Goal: Task Accomplishment & Management: Use online tool/utility

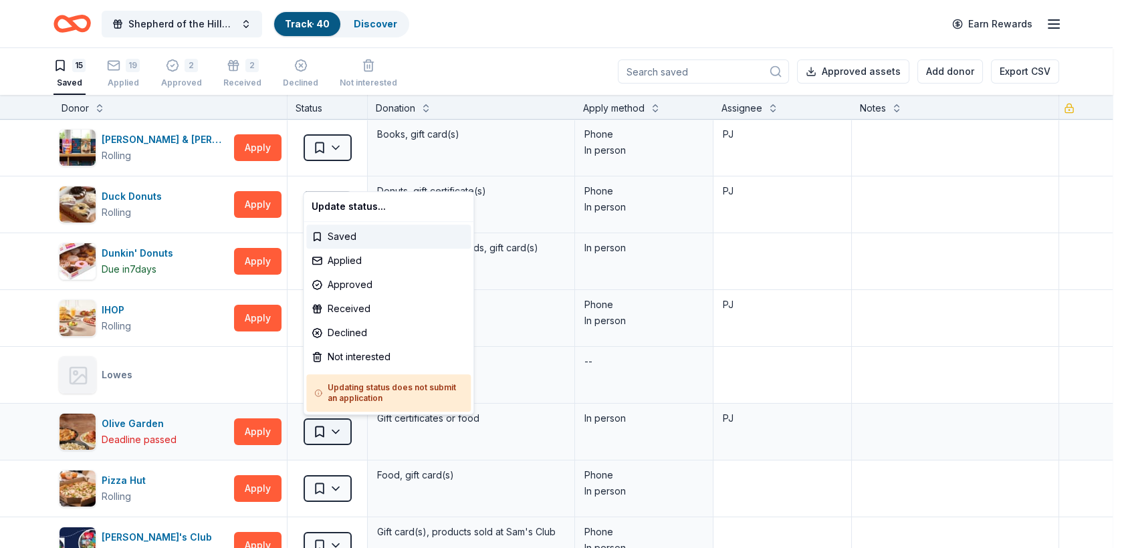
click at [333, 427] on html "Shepherd of the Hills Fall Chicken BBQ Dinner & Auction Track · 40 Discover Ear…" at bounding box center [562, 274] width 1124 height 548
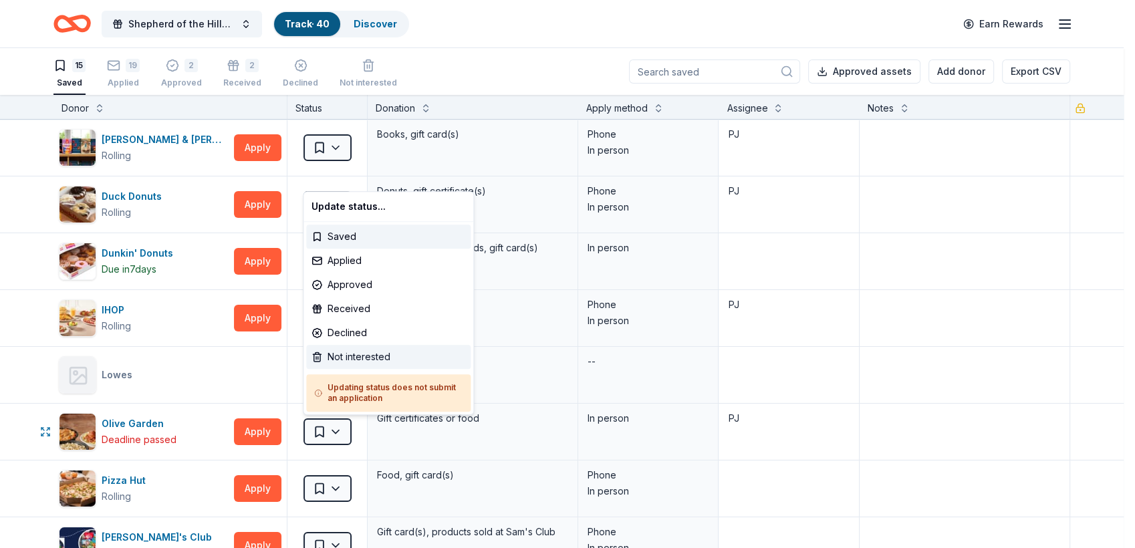
click at [338, 352] on div "Not interested" at bounding box center [388, 357] width 164 height 24
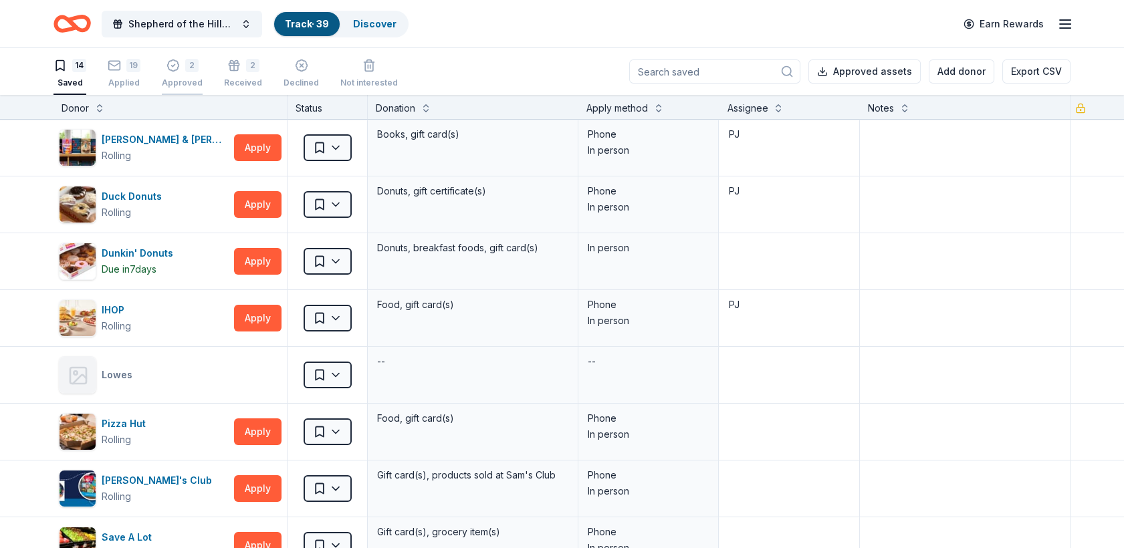
click at [185, 62] on div "2" at bounding box center [191, 65] width 13 height 13
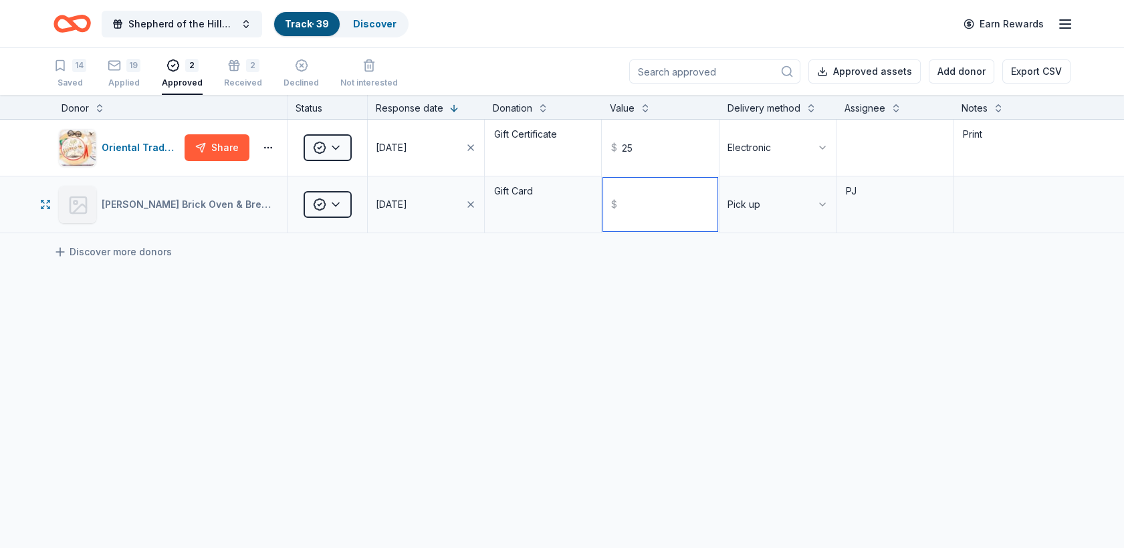
click at [662, 206] on input "text" at bounding box center [660, 204] width 114 height 53
type input "25.00"
click at [337, 203] on html "Shepherd of the Hills Fall Chicken BBQ Dinner & Auction Track · 39 Discover Ear…" at bounding box center [562, 274] width 1124 height 548
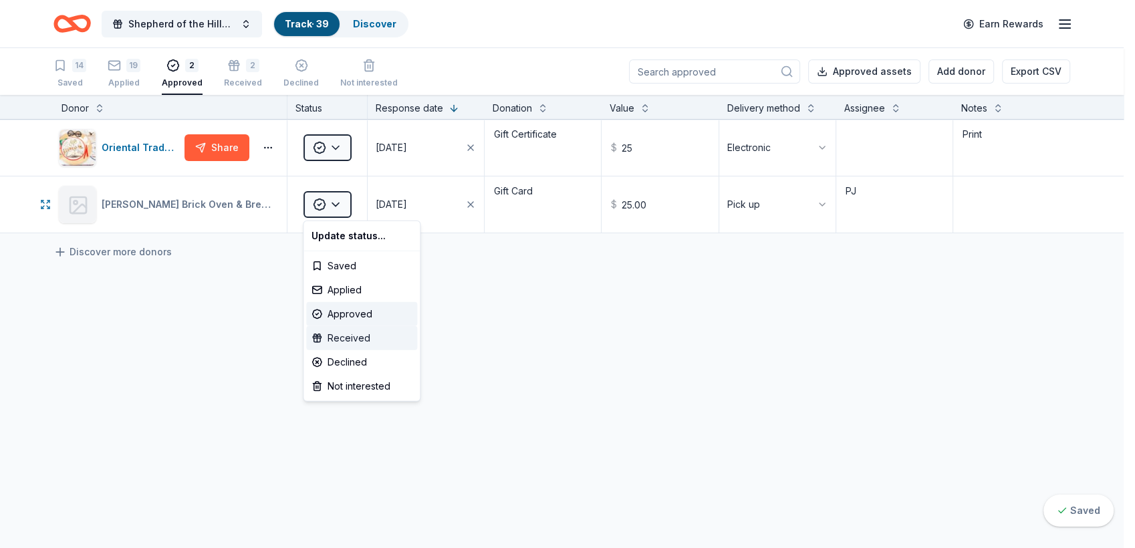
click at [334, 336] on div "Received" at bounding box center [361, 338] width 111 height 24
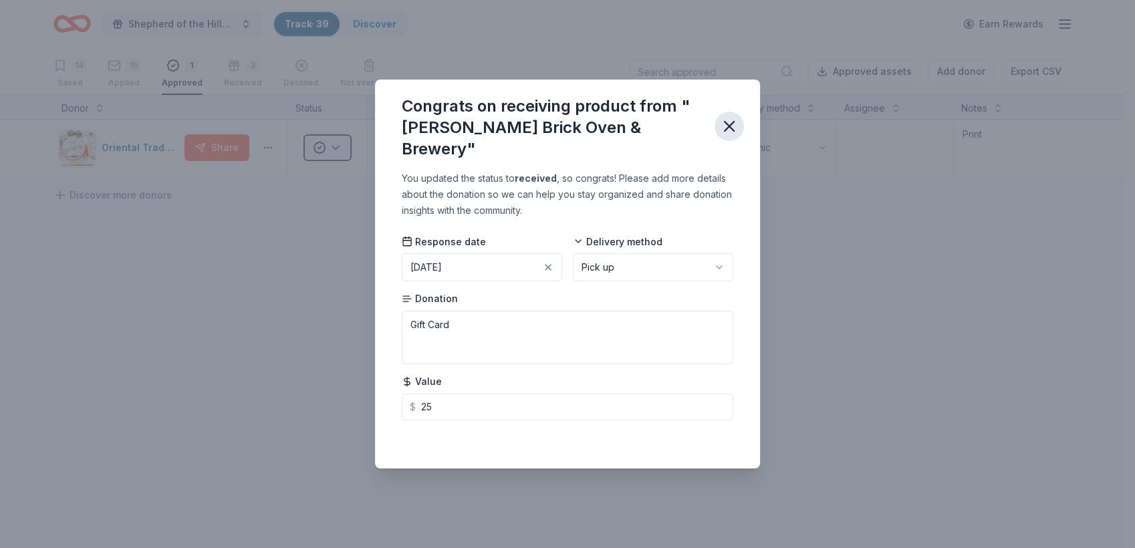
click at [732, 126] on icon "button" at bounding box center [729, 126] width 19 height 19
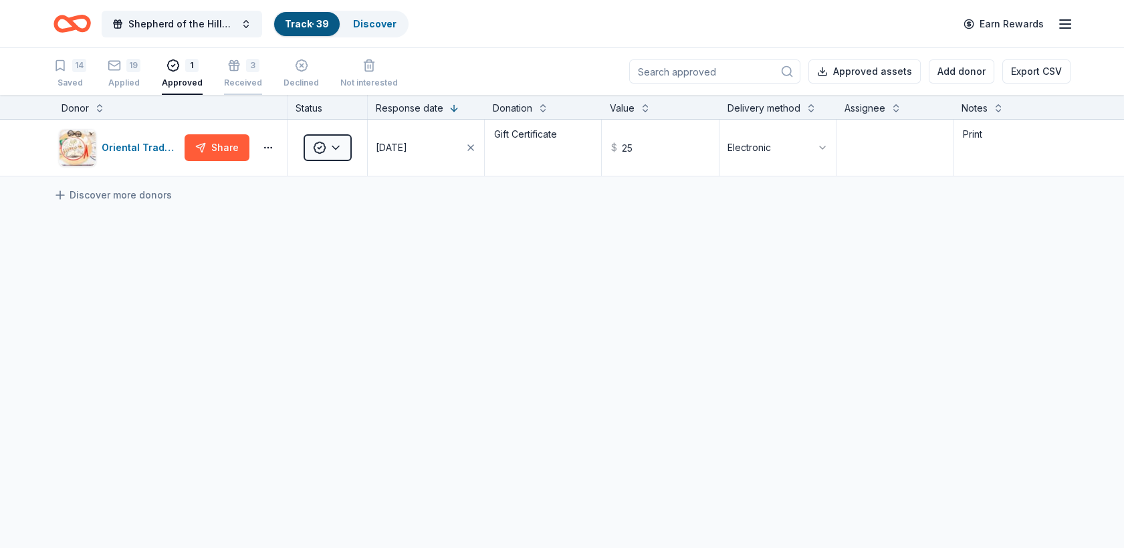
click at [237, 67] on div "3" at bounding box center [243, 63] width 38 height 13
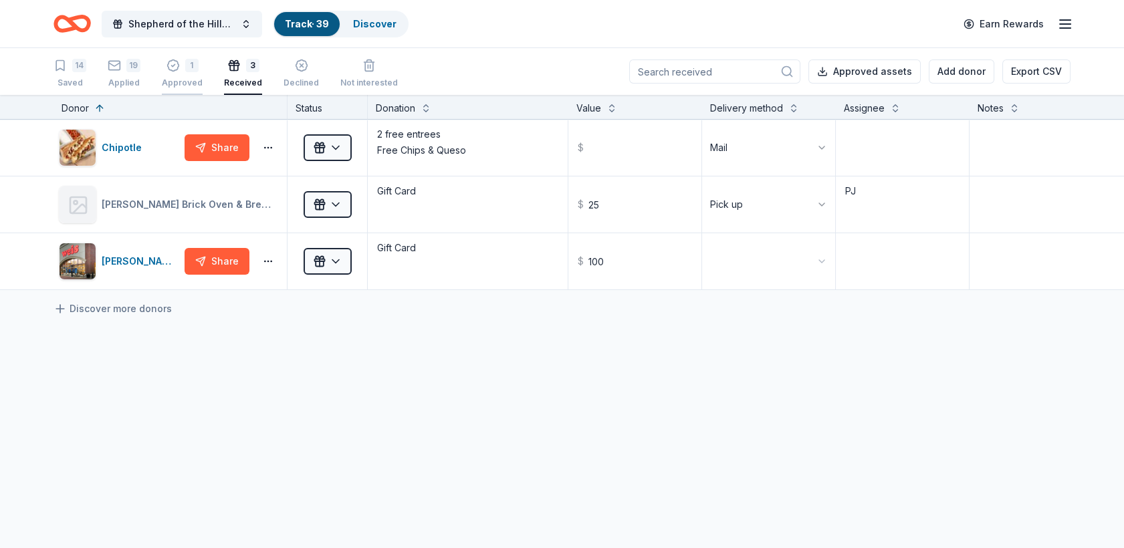
click at [183, 75] on div "1 Approved" at bounding box center [182, 73] width 41 height 29
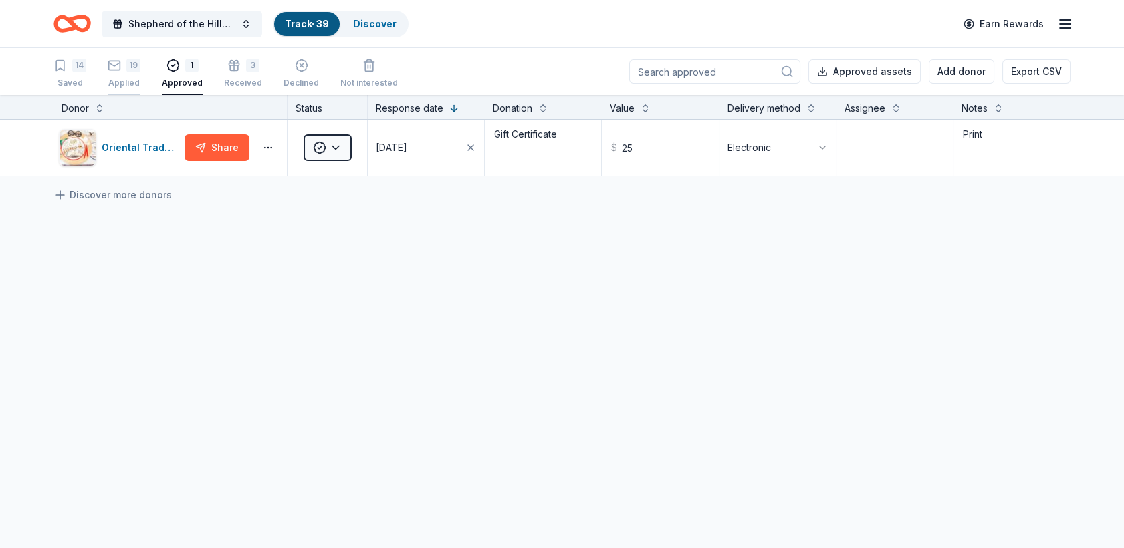
click at [112, 64] on icon "button" at bounding box center [114, 64] width 11 height 3
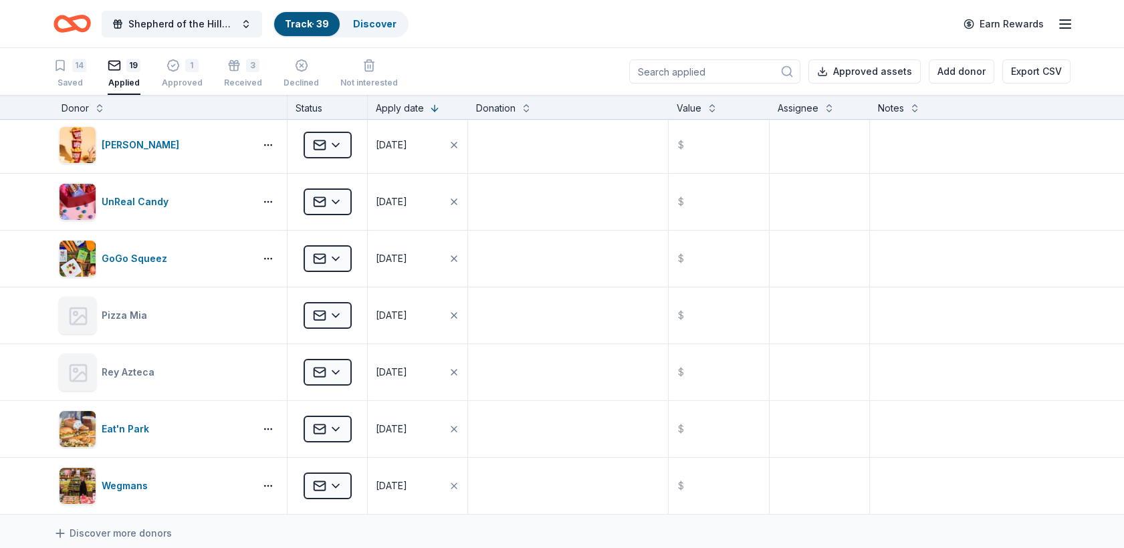
scroll to position [760, 0]
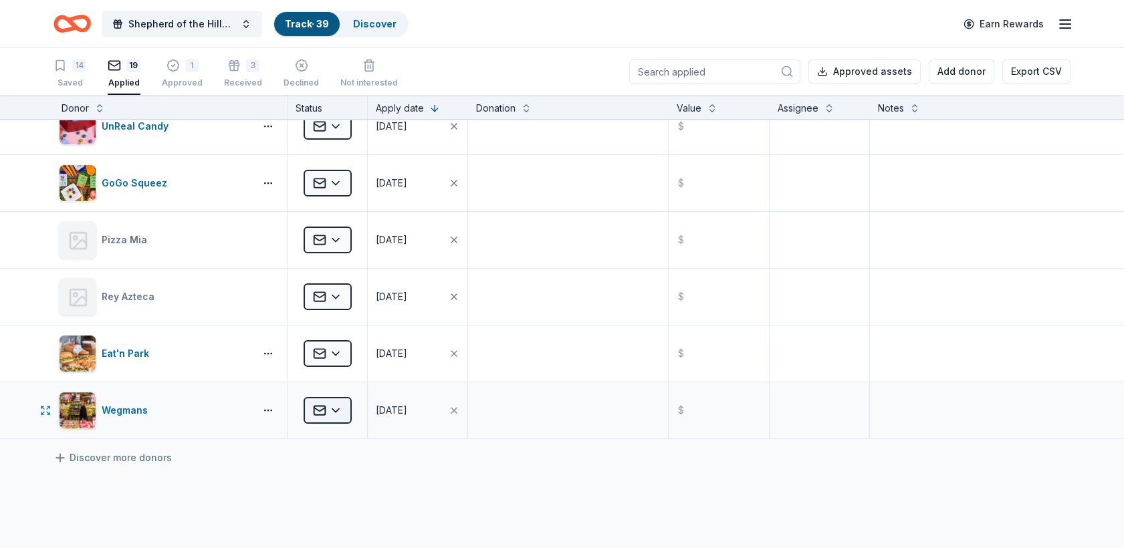
click at [335, 404] on html "Shepherd of the Hills Fall Chicken BBQ Dinner & Auction Track · 39 Discover Ear…" at bounding box center [562, 274] width 1124 height 548
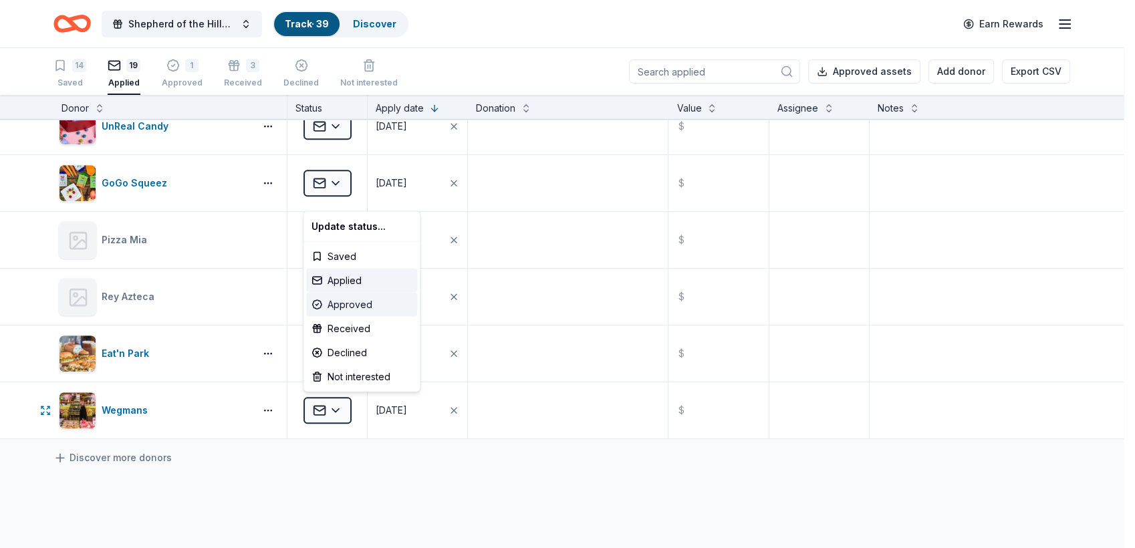
click at [358, 297] on div "Approved" at bounding box center [361, 305] width 111 height 24
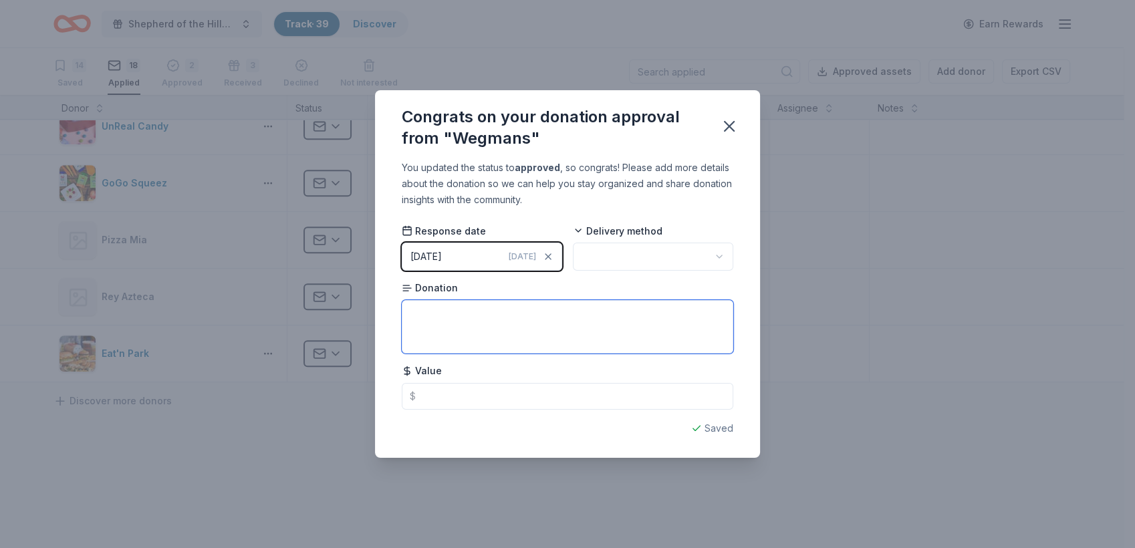
click at [449, 318] on textarea at bounding box center [568, 326] width 332 height 53
type textarea "Gift Card"
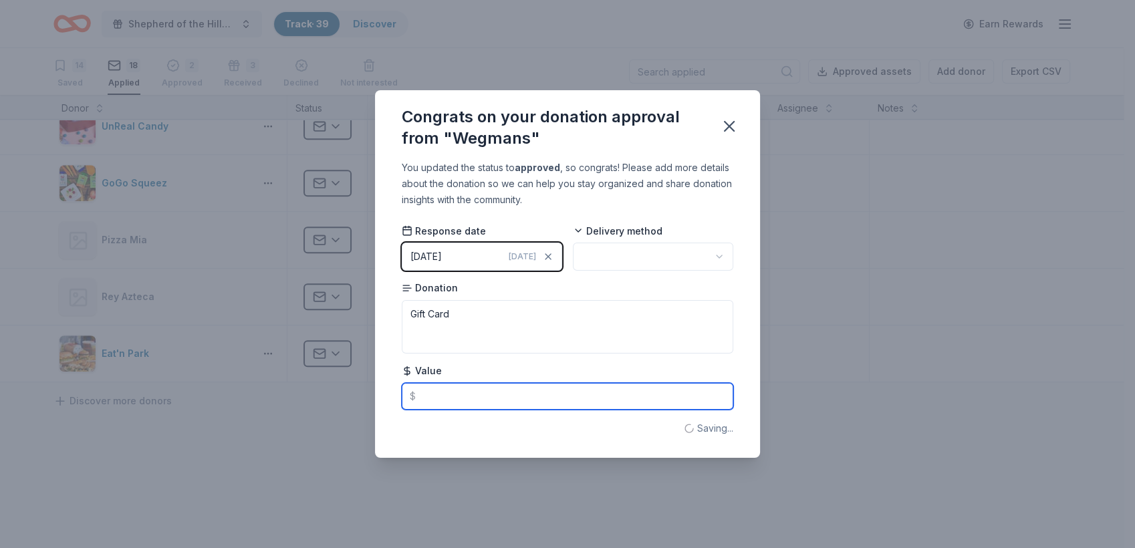
click at [449, 402] on input "text" at bounding box center [568, 396] width 332 height 27
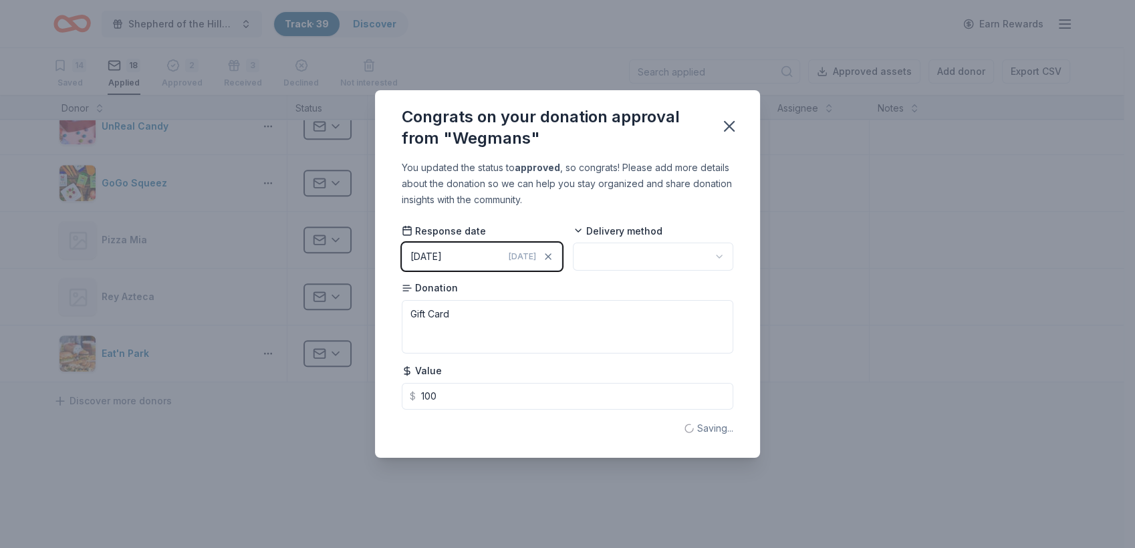
type input "100.00"
click at [721, 257] on html "Shepherd of the Hills Fall Chicken BBQ Dinner & Auction Track · 39 Discover Ear…" at bounding box center [567, 274] width 1135 height 548
click at [730, 127] on icon "button" at bounding box center [729, 126] width 9 height 9
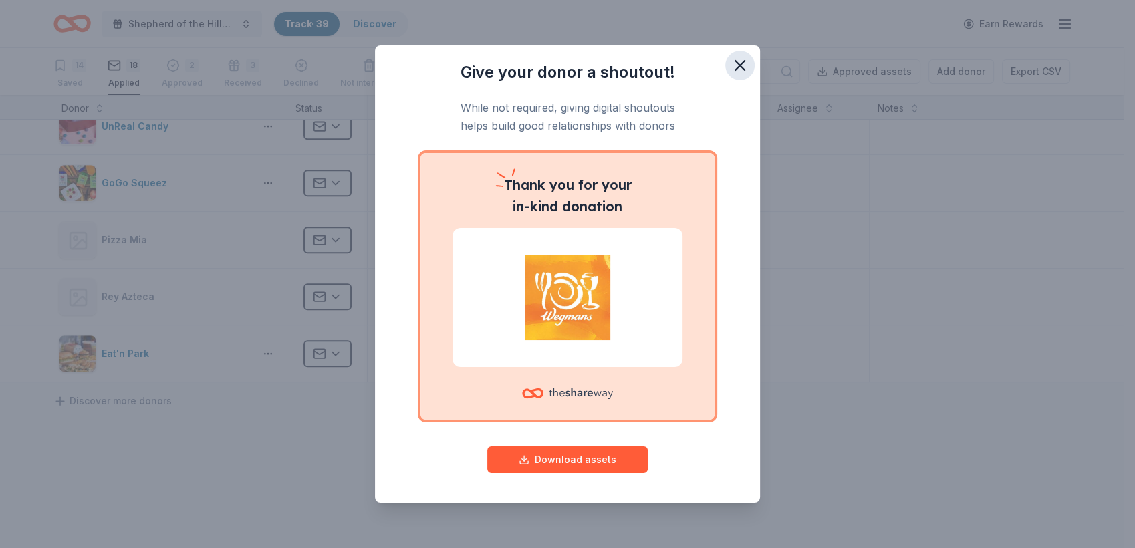
click at [747, 64] on icon "button" at bounding box center [740, 65] width 19 height 19
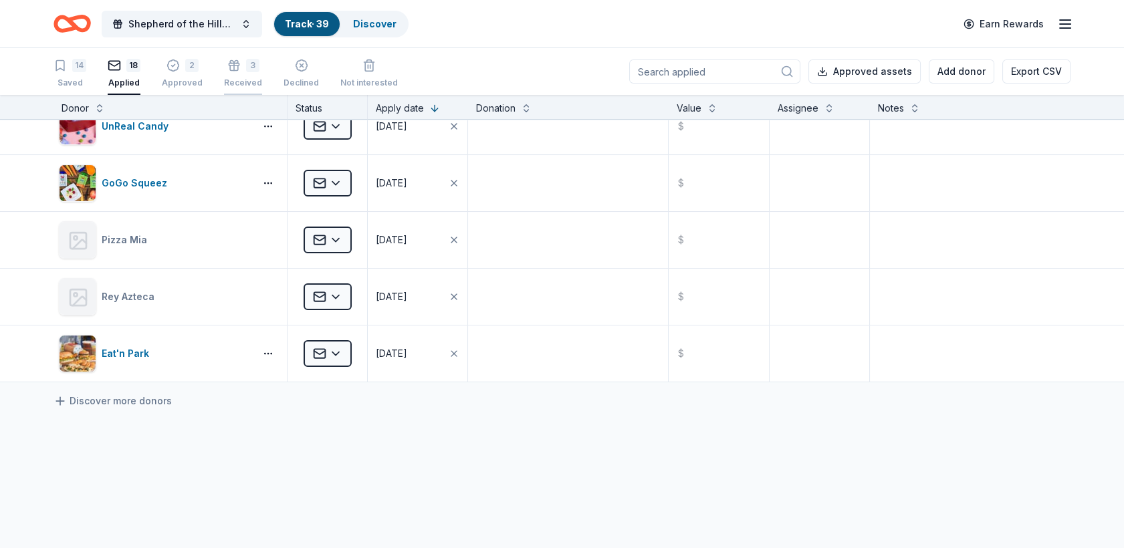
click at [227, 64] on icon "button" at bounding box center [233, 57] width 13 height 13
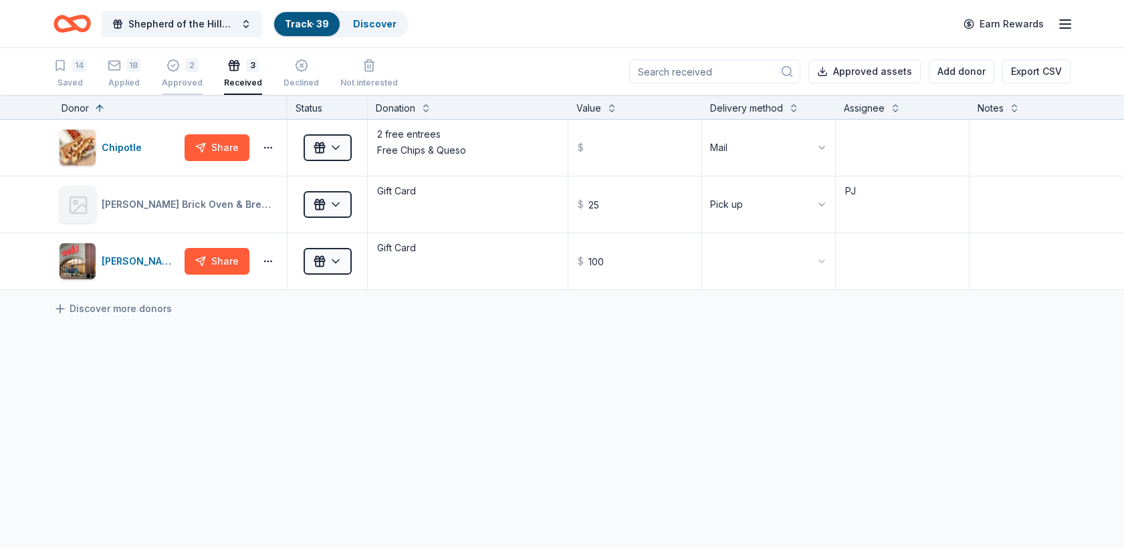
click at [184, 72] on div "2 Approved" at bounding box center [182, 67] width 41 height 29
